Goal: Information Seeking & Learning: Check status

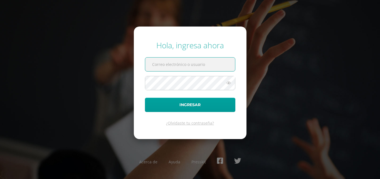
paste input "estrada.sn@continentalamericano.edu.gt"
type input "estrada.sn@continentalamericano.edu.gt"
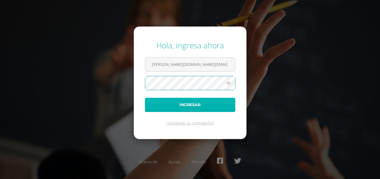
click at [186, 104] on button "Ingresar" at bounding box center [190, 104] width 91 height 14
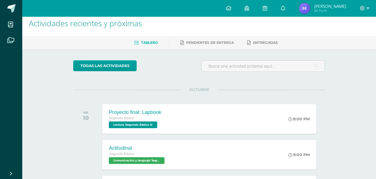
scroll to position [8, 0]
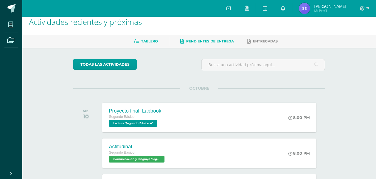
click at [207, 40] on span "Pendientes de entrega" at bounding box center [210, 41] width 48 height 4
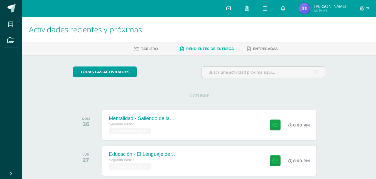
click at [229, 8] on icon at bounding box center [229, 8] width 6 height 5
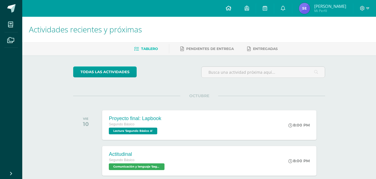
click at [228, 8] on icon at bounding box center [229, 8] width 6 height 5
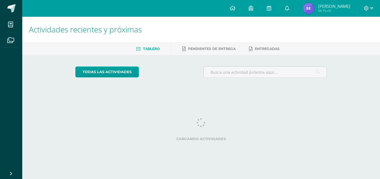
click at [326, 6] on span "[PERSON_NAME]" at bounding box center [335, 6] width 32 height 6
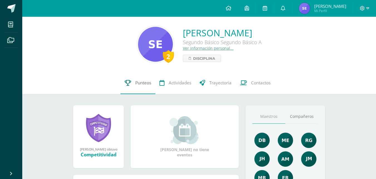
click at [142, 82] on span "Punteos" at bounding box center [143, 83] width 16 height 6
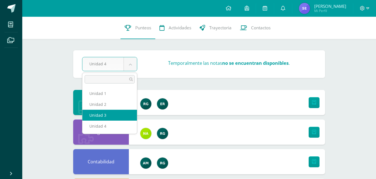
select select "Unidad 3"
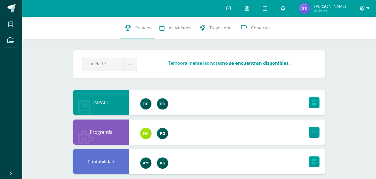
click at [368, 8] on icon at bounding box center [367, 8] width 3 height 5
click at [340, 40] on span "Cerrar sesión" at bounding box center [350, 37] width 25 height 5
